Goal: Obtain resource: Download file/media

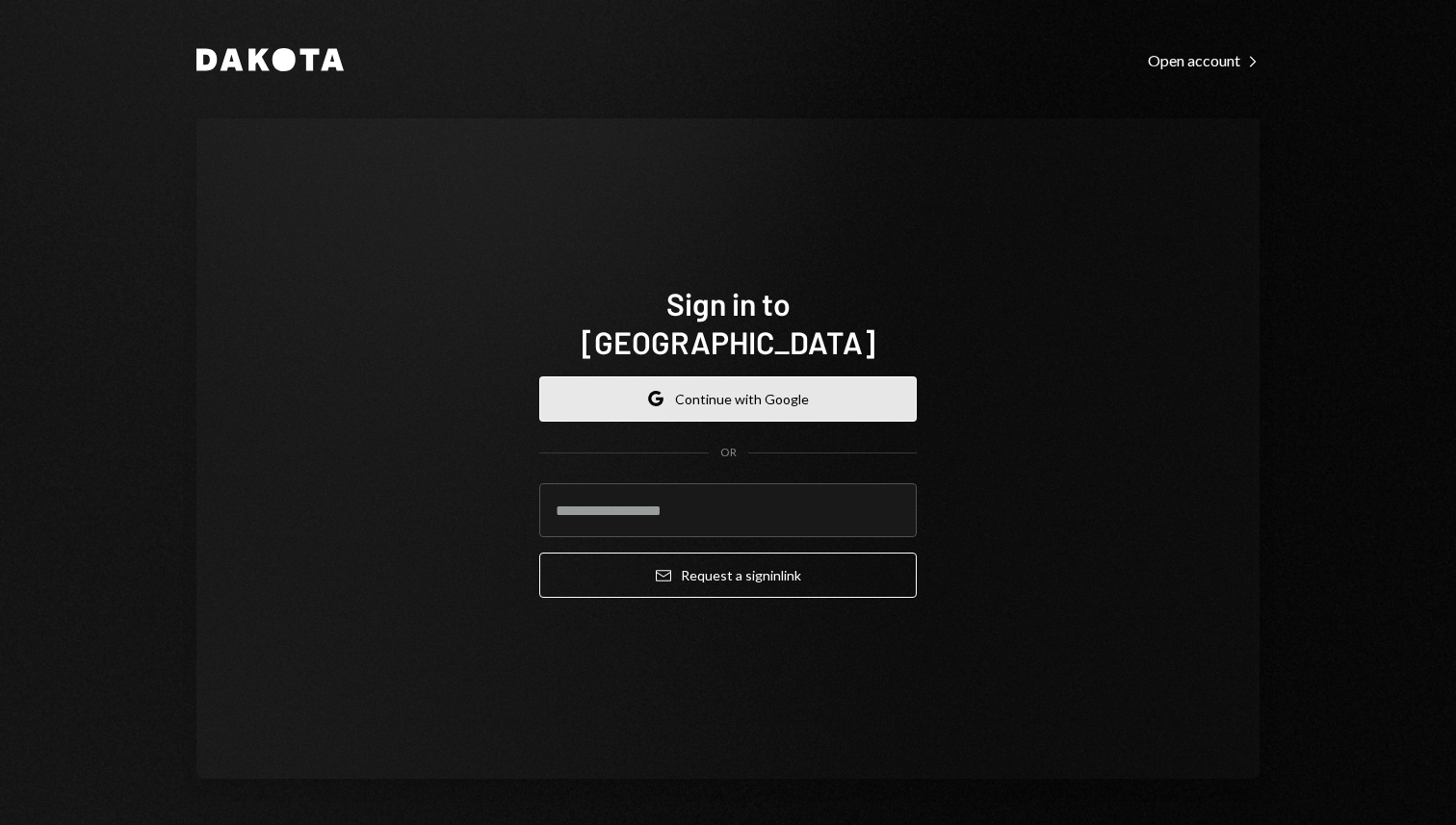
click at [734, 377] on button "Google Continue with Google" at bounding box center [728, 399] width 378 height 45
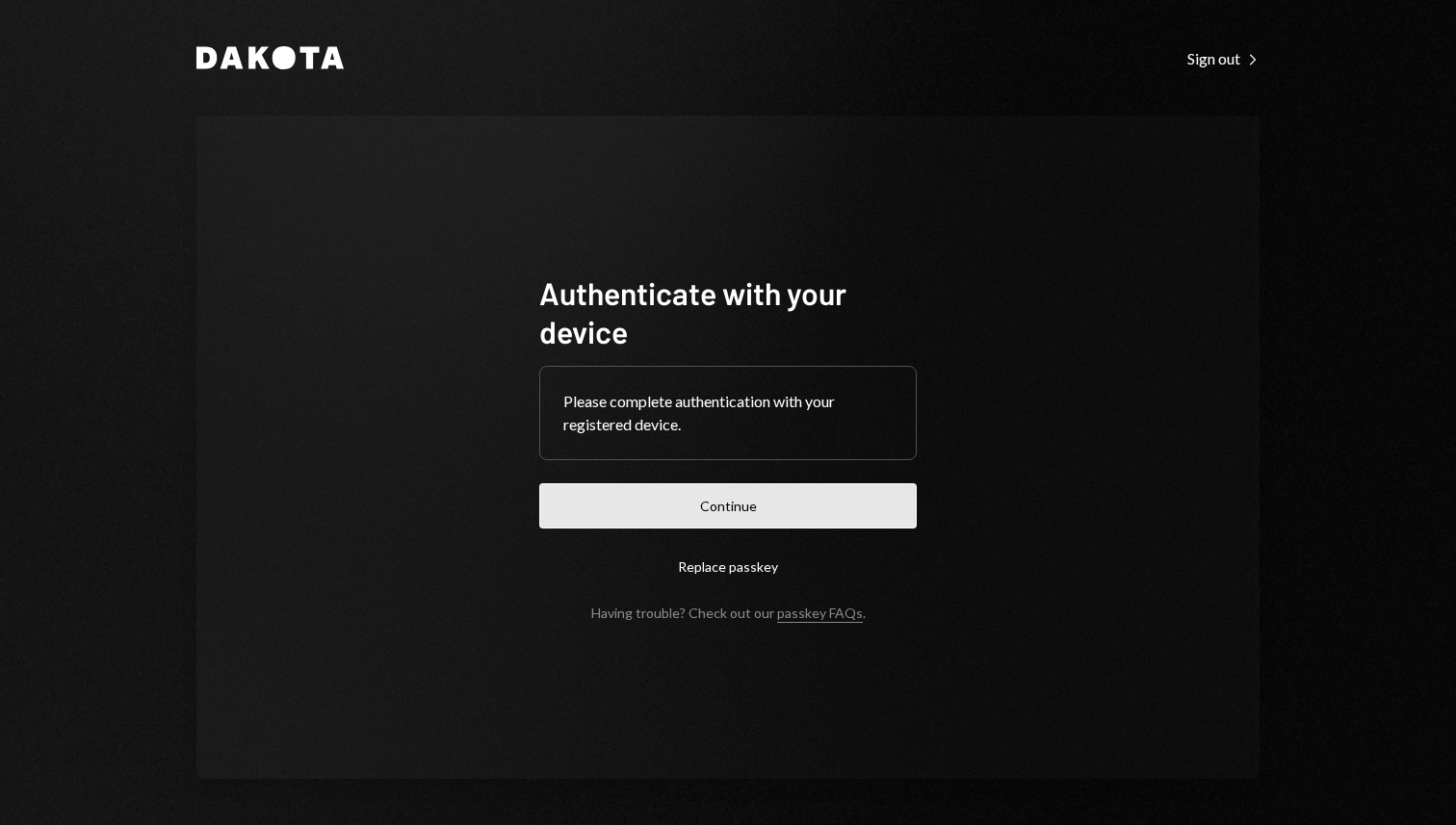
click at [810, 500] on button "Continue" at bounding box center [728, 505] width 378 height 45
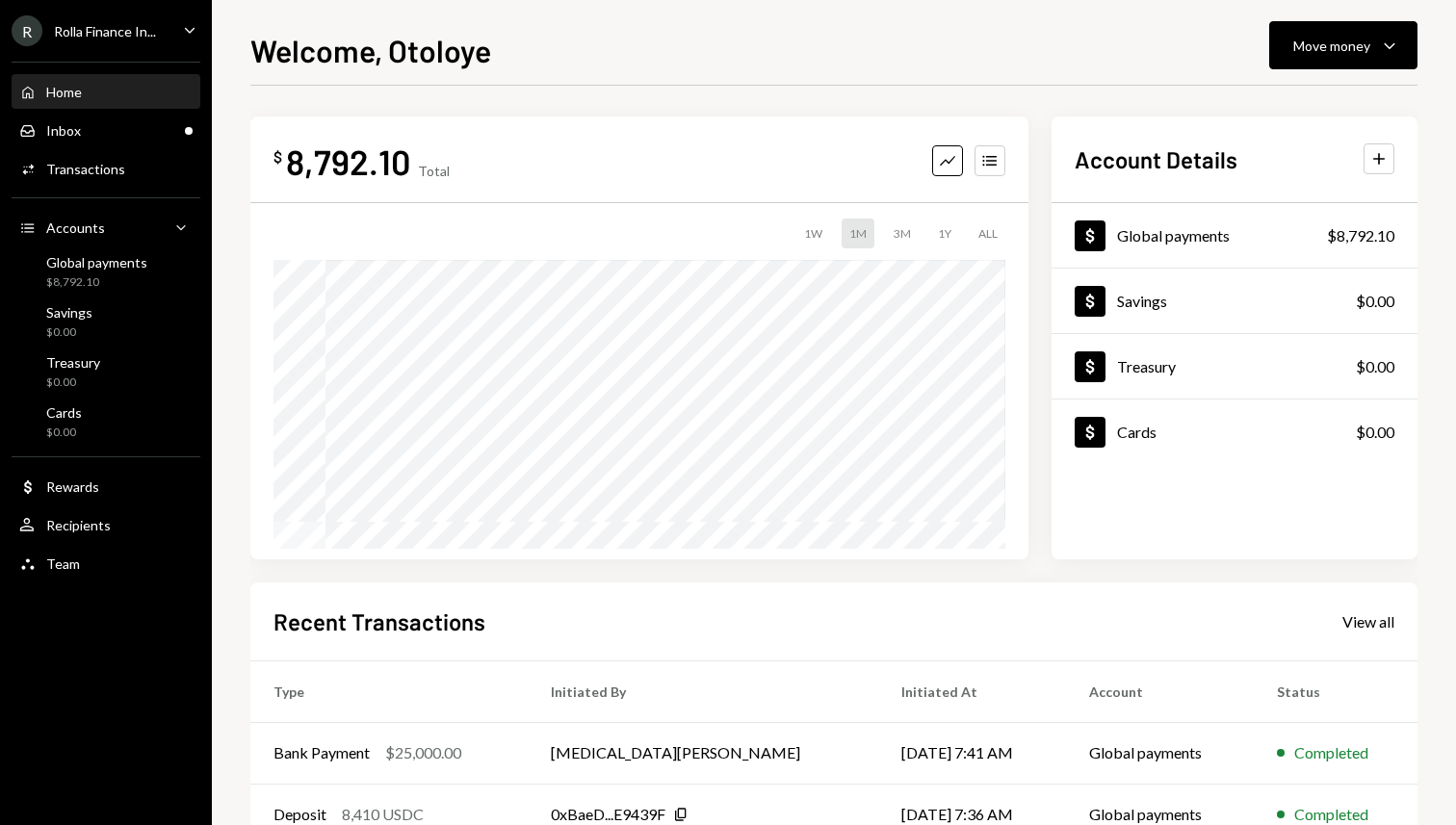
click at [129, 12] on ul "R Rolla Finance In... Caret Down Home Home Inbox Inbox Activities Transactions …" at bounding box center [106, 292] width 212 height 584
click at [129, 23] on div "Rolla Finance In..." at bounding box center [105, 31] width 102 height 16
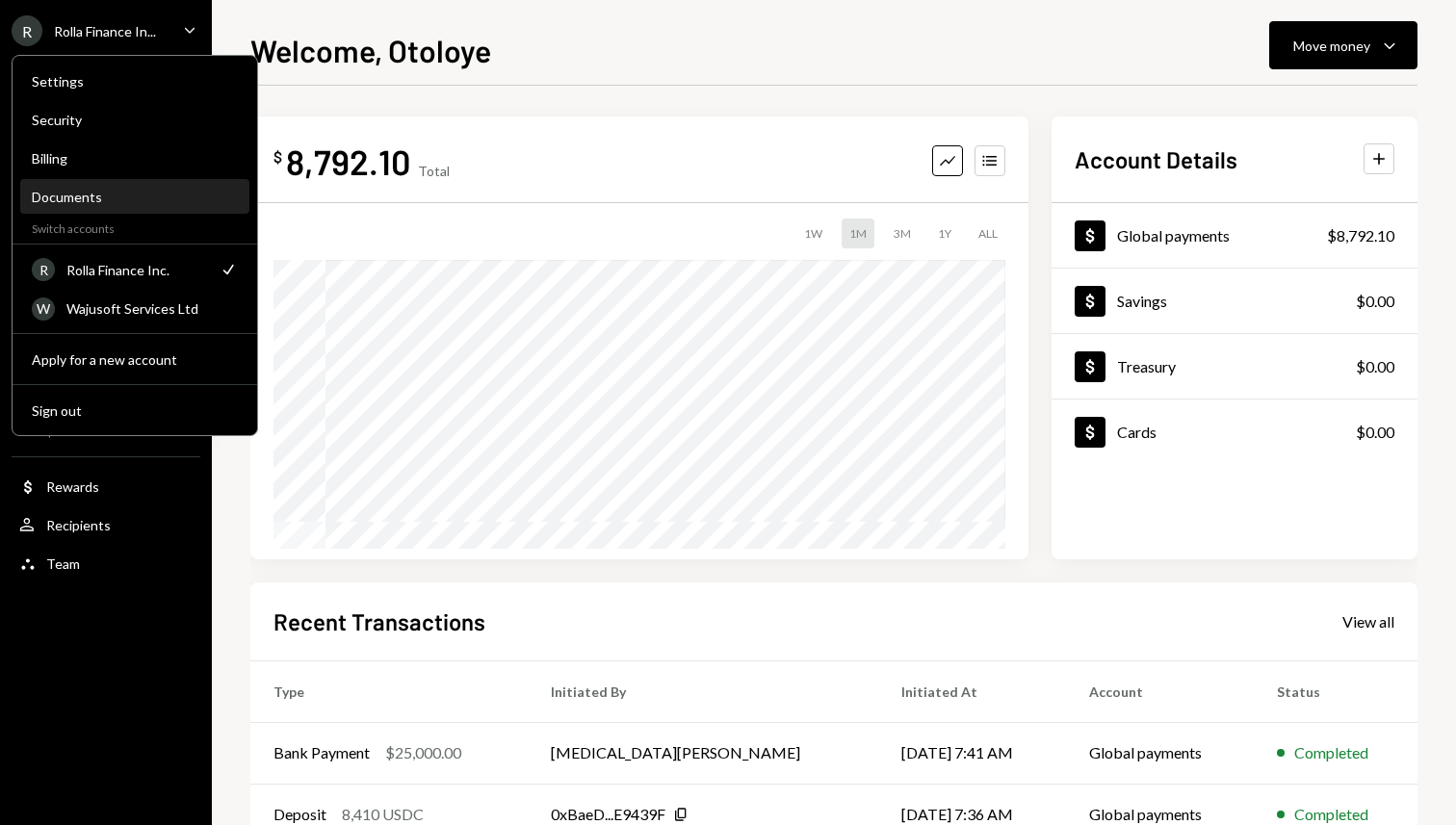
click at [94, 198] on div "Documents" at bounding box center [135, 197] width 206 height 16
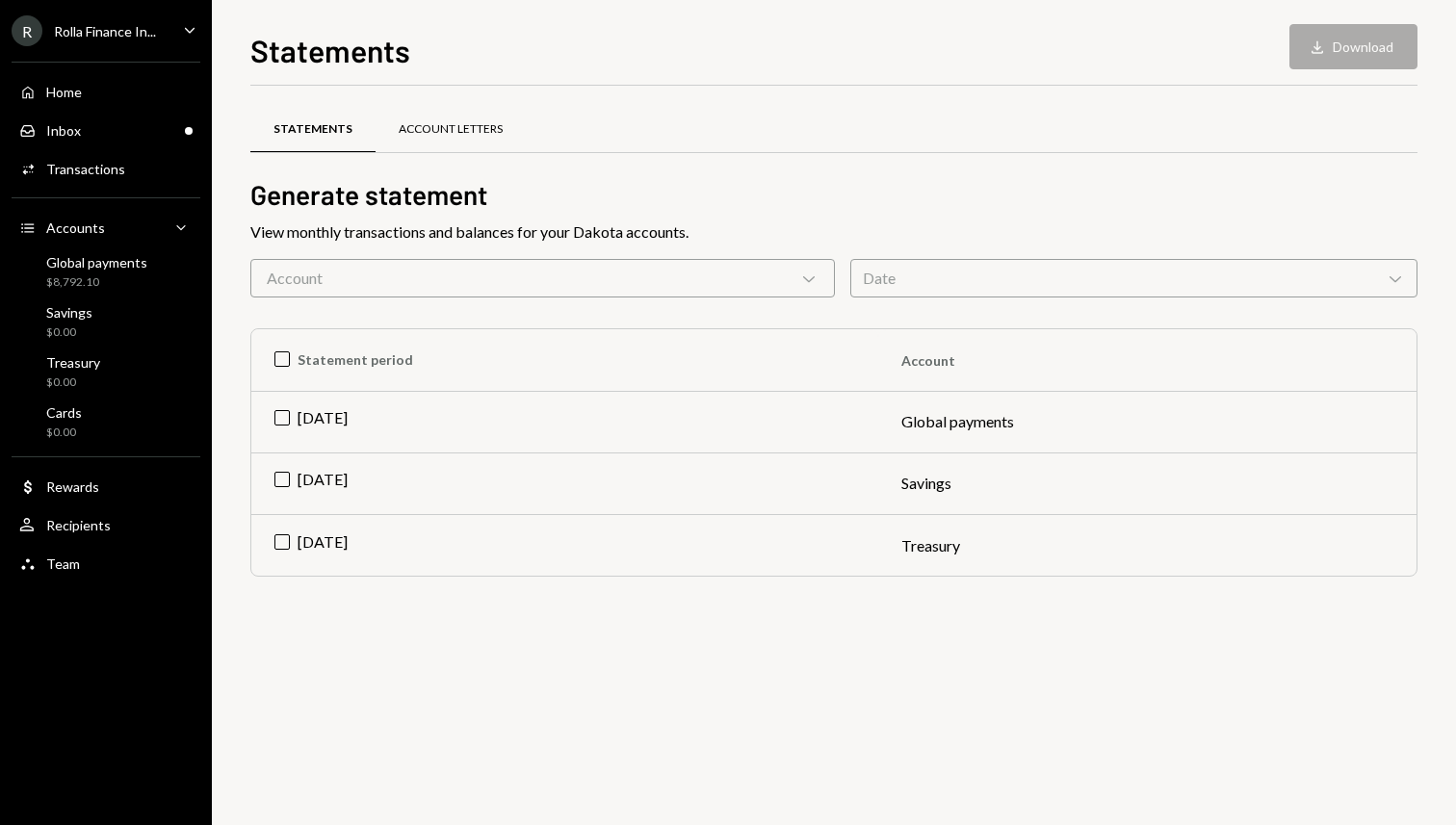
click at [453, 118] on div "Account Letters" at bounding box center [451, 130] width 150 height 46
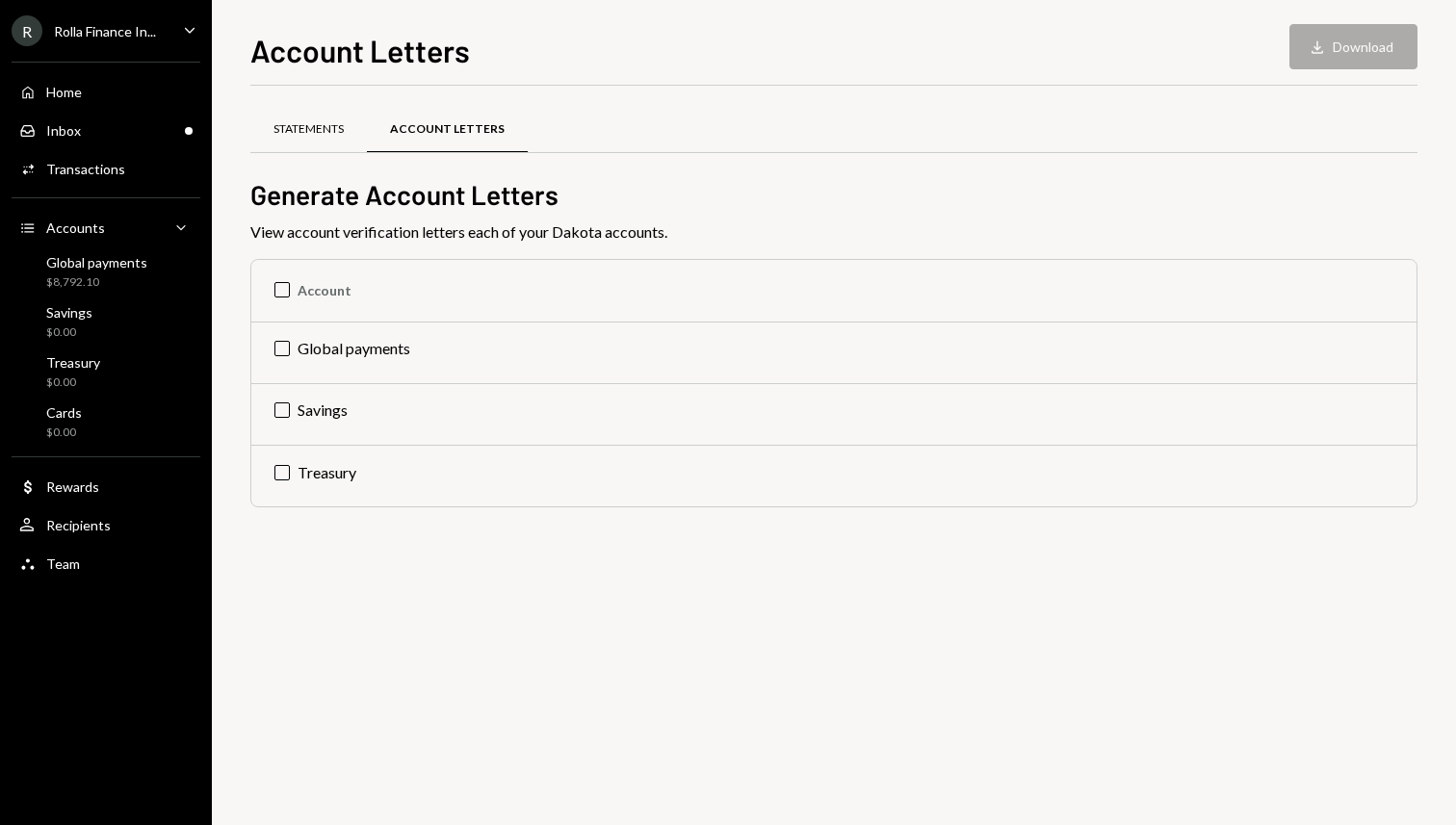
click at [320, 123] on div "Statements" at bounding box center [309, 129] width 70 height 16
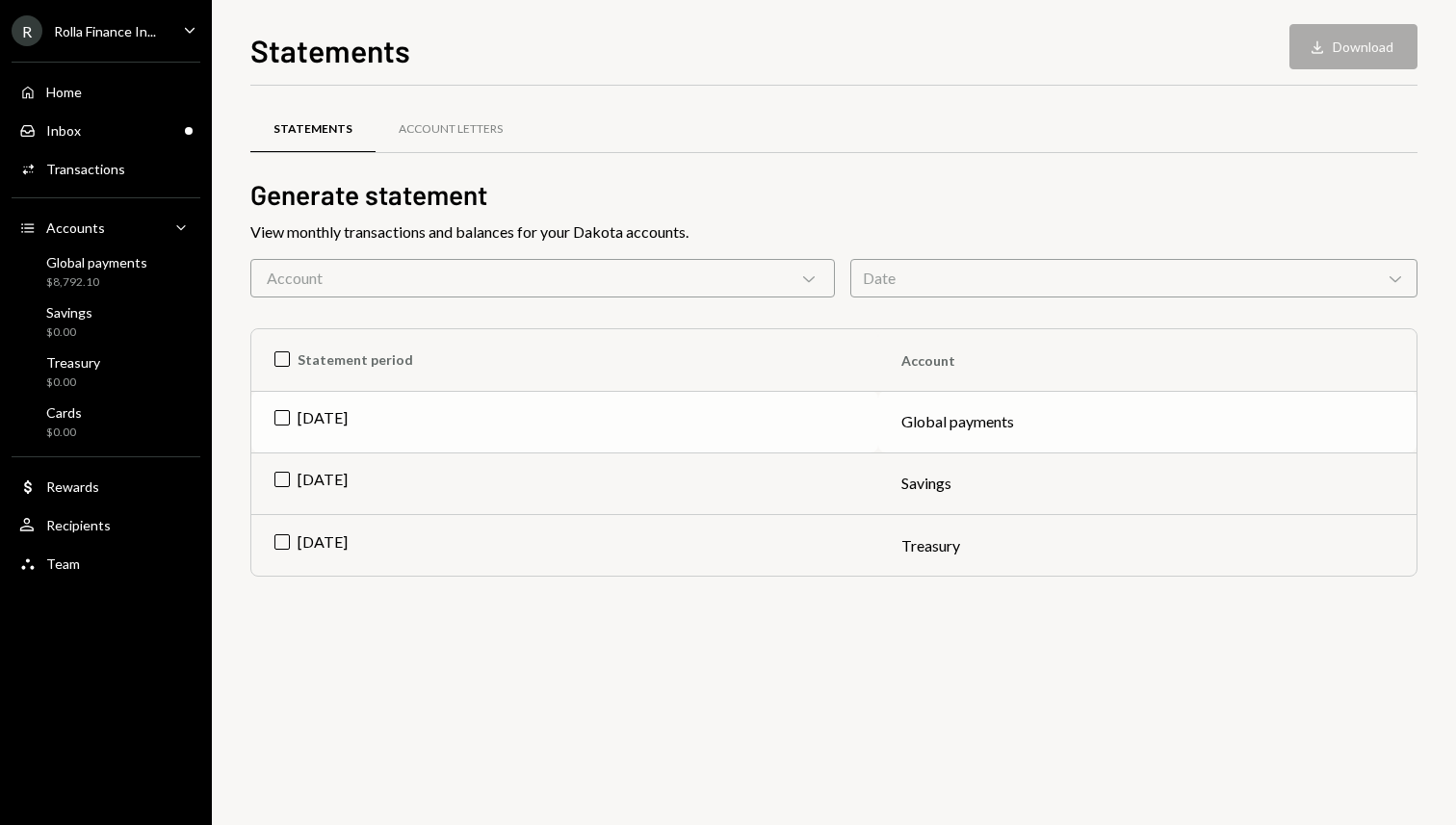
click at [531, 409] on td "[DATE]" at bounding box center [564, 421] width 627 height 62
click at [821, 432] on td "Check [DATE]" at bounding box center [564, 421] width 627 height 62
click at [821, 432] on td "[DATE]" at bounding box center [564, 421] width 627 height 62
click at [445, 136] on div "Account Letters" at bounding box center [451, 129] width 104 height 16
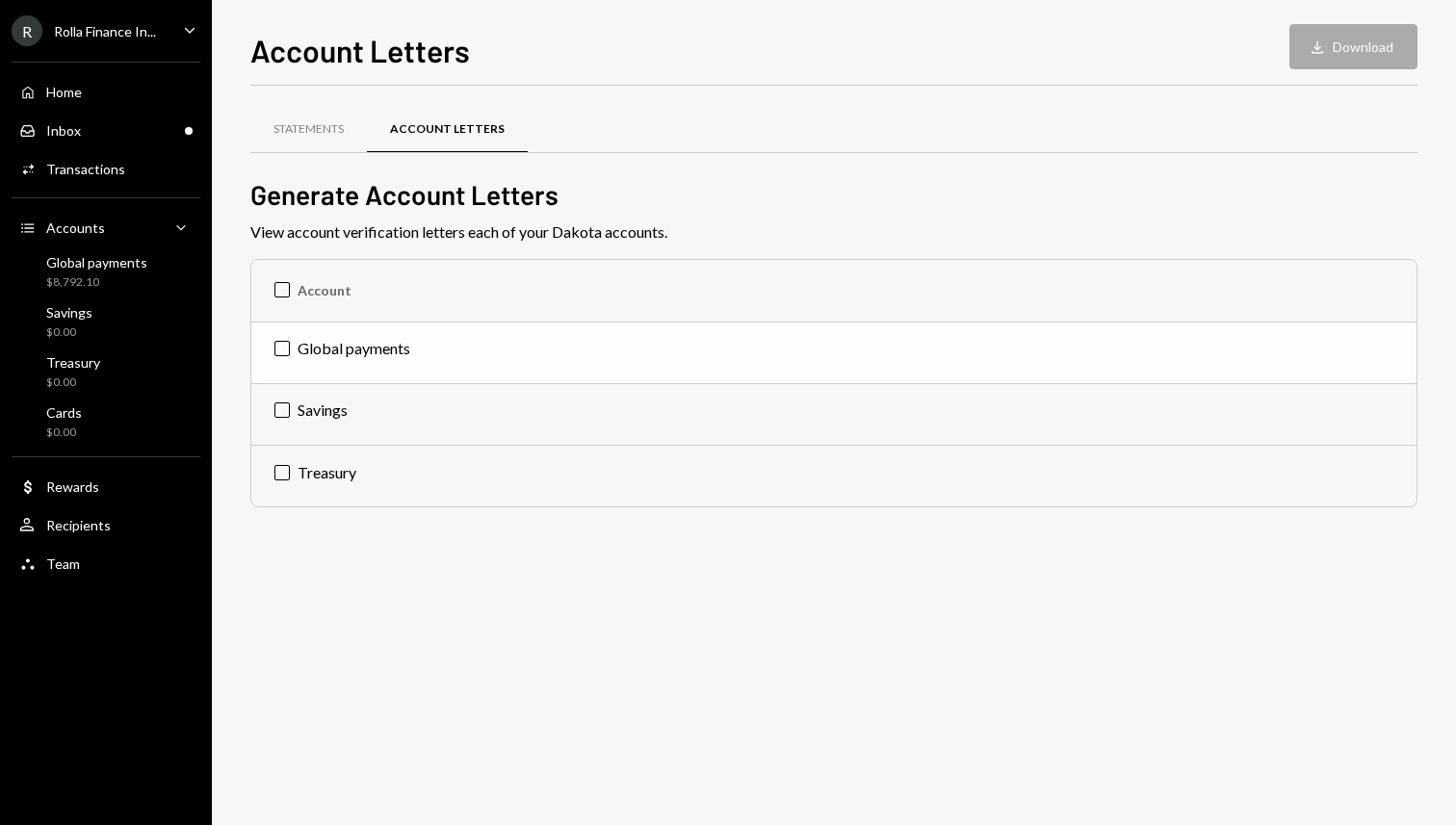
click at [418, 352] on td "Global payments" at bounding box center [833, 353] width 1165 height 62
click at [1340, 44] on button "Download Download" at bounding box center [1353, 46] width 128 height 45
click at [1136, 90] on div "Statements Account Letters Generate Account Letters View account verification l…" at bounding box center [833, 316] width 1167 height 460
